Goal: Information Seeking & Learning: Learn about a topic

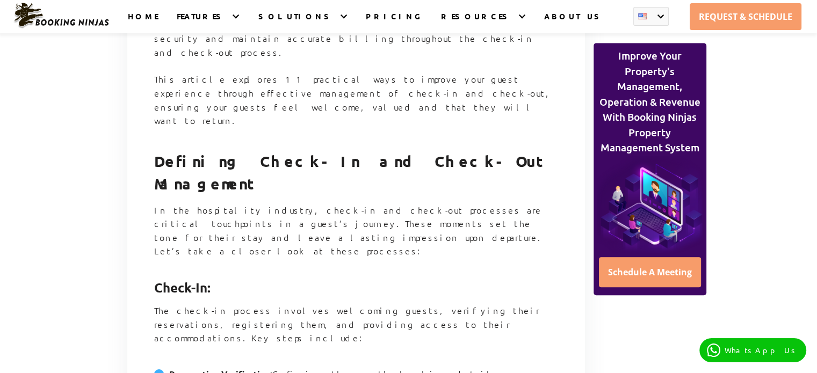
scroll to position [735, 0]
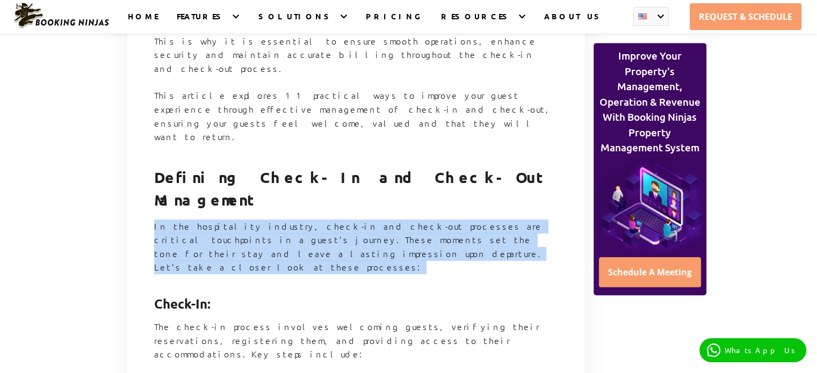
drag, startPoint x: 154, startPoint y: 135, endPoint x: 269, endPoint y: 171, distance: 120.9
click at [269, 220] on p "In the hospitality industry, check-in and check-out processes are critical touc…" at bounding box center [356, 254] width 404 height 68
copy p "In the hospitality industry, check-in and check-out processes are critical touc…"
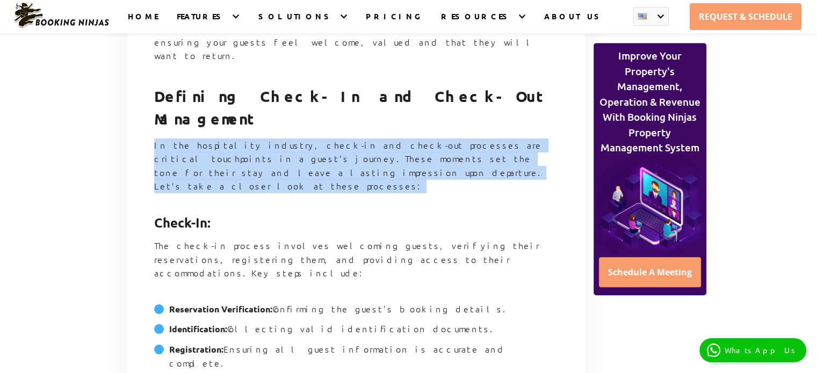
scroll to position [842, 0]
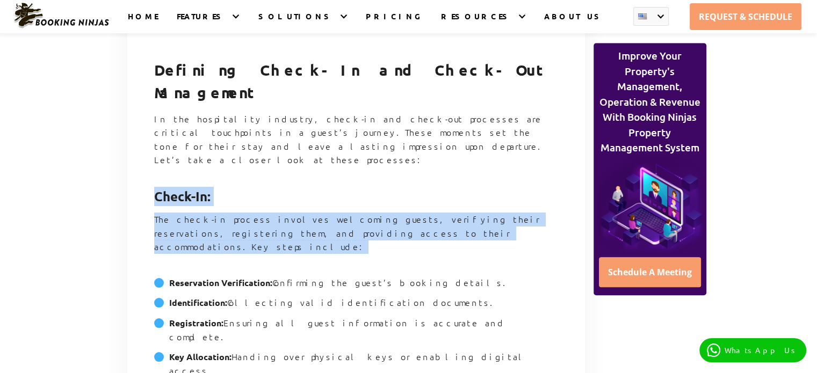
drag, startPoint x: 153, startPoint y: 91, endPoint x: 393, endPoint y: 140, distance: 244.9
copy article "Check-In: The check-in process involves welcoming guests, verifying their reser…"
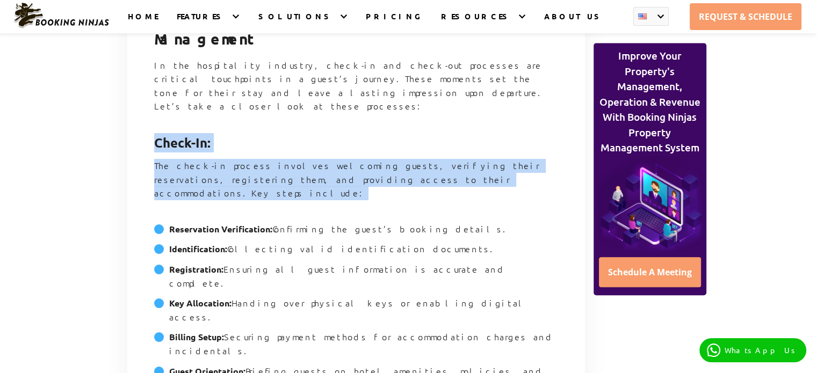
drag, startPoint x: 168, startPoint y: 107, endPoint x: 460, endPoint y: 222, distance: 314.1
click at [460, 222] on ul "Reservation Verification: Confirming the guest’s booking details. Identificatio…" at bounding box center [356, 310] width 404 height 193
copy ul "Reservation Verification: Confirming the guest’s booking details. Identificatio…"
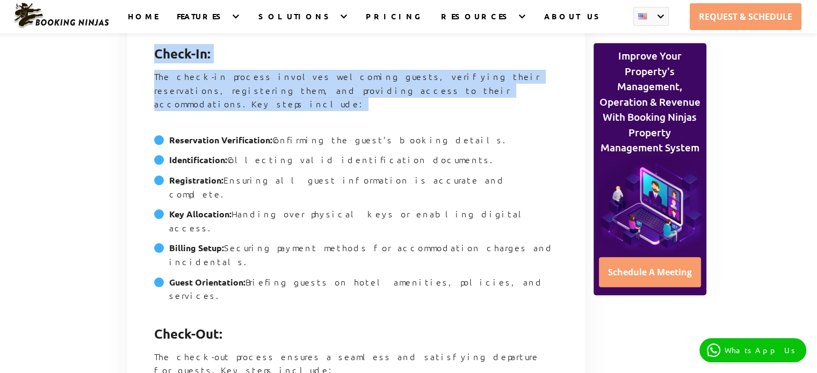
scroll to position [1004, 0]
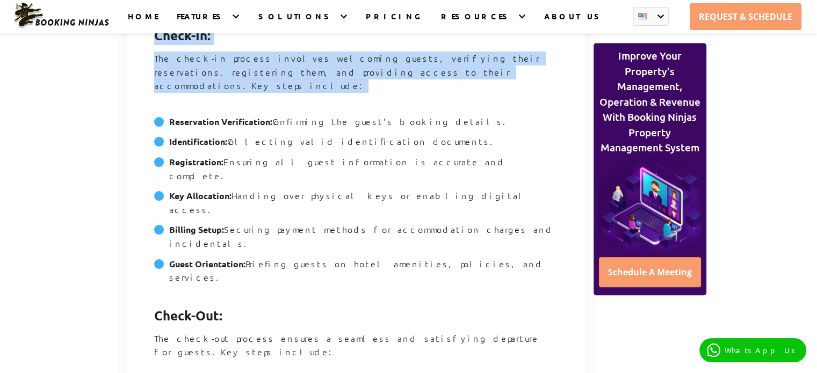
drag, startPoint x: 156, startPoint y: 139, endPoint x: 496, endPoint y: 273, distance: 365.2
copy article "Check-Out: The check-out process ensures a seamless and satisfying departure fo…"
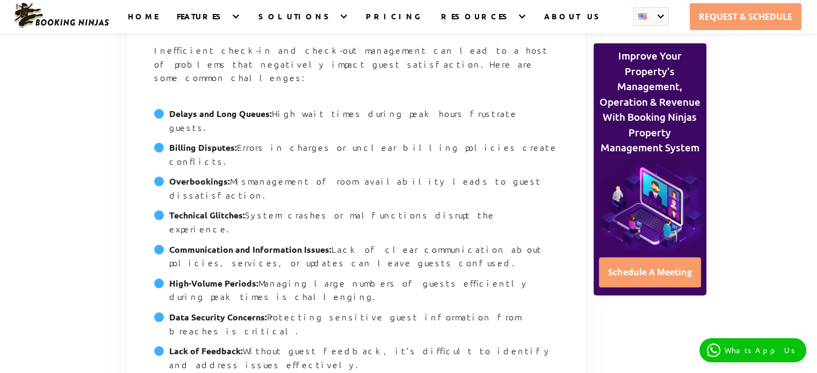
scroll to position [1487, 0]
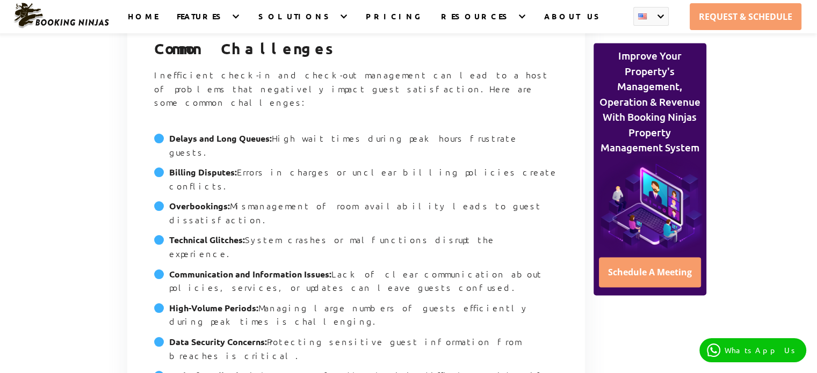
drag, startPoint x: 172, startPoint y: 90, endPoint x: 509, endPoint y: 98, distance: 337.3
copy strong "Ways to Improve Check-In/Out Management"
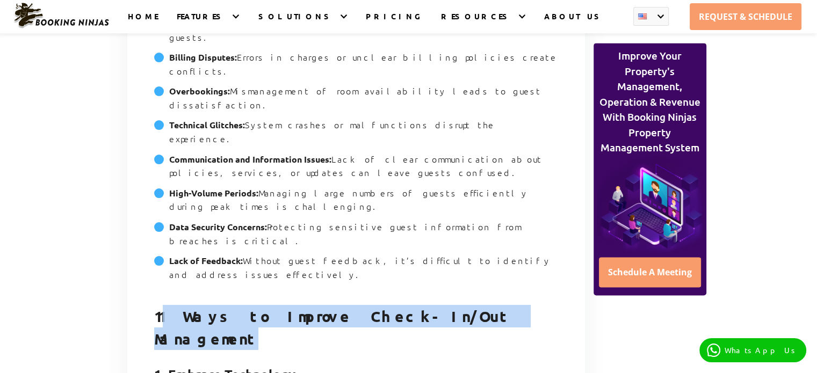
scroll to position [1541, 0]
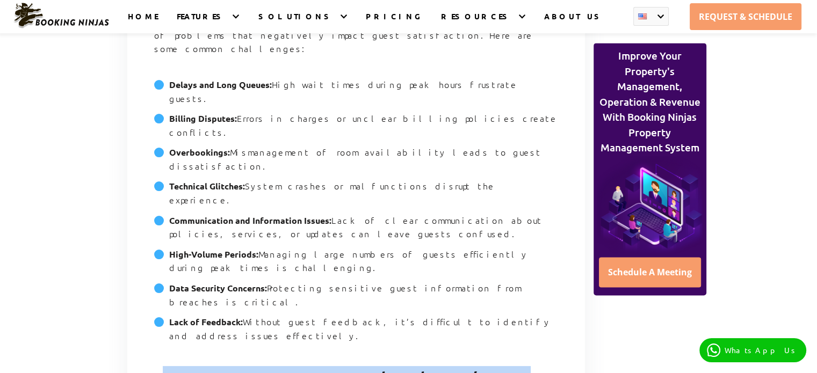
drag, startPoint x: 165, startPoint y: 74, endPoint x: 284, endPoint y: 219, distance: 186.6
copy article "Embrace Technology Modern technology offers solutions to streamline check-in an…"
